Goal: Information Seeking & Learning: Learn about a topic

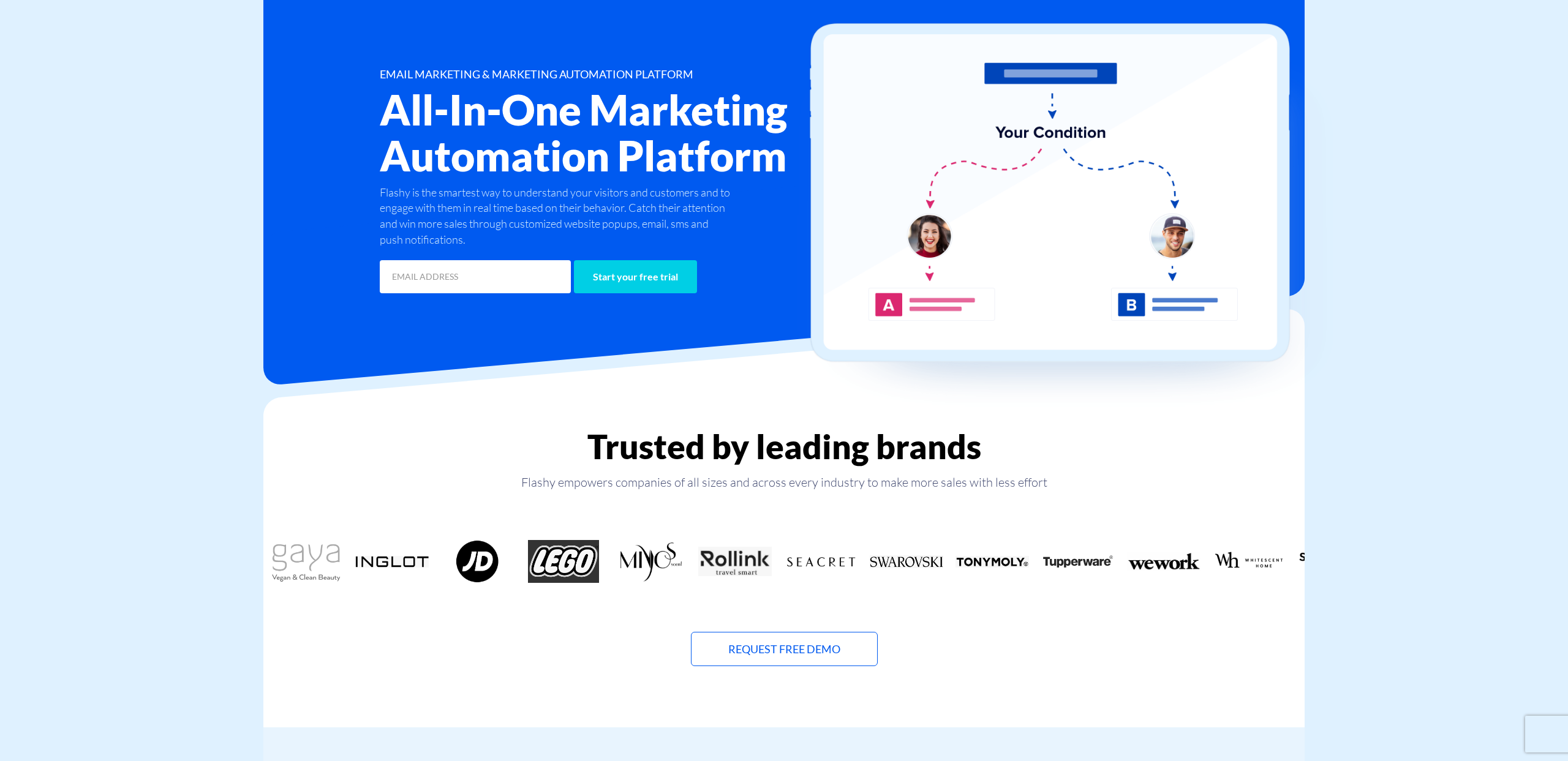
scroll to position [117, 0]
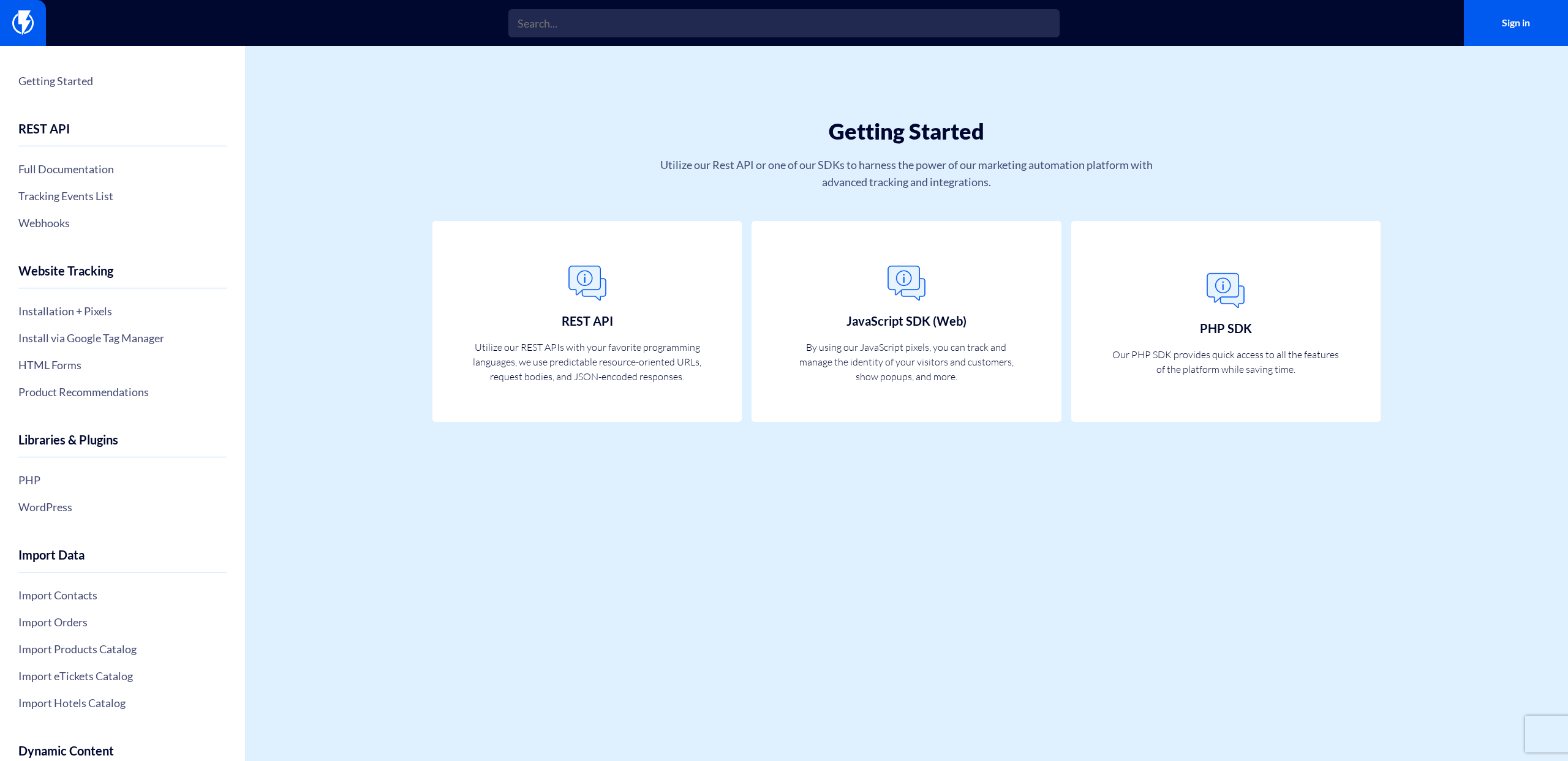
click at [589, 534] on div "Getting Started Utilize our Rest API or one of our SDKs to harness the power of…" at bounding box center [907, 404] width 1041 height 715
drag, startPoint x: 590, startPoint y: 532, endPoint x: 591, endPoint y: 541, distance: 9.1
click at [591, 541] on div "Getting Started Utilize our Rest API or one of our SDKs to harness the power of…" at bounding box center [907, 404] width 1041 height 715
